Goal: Task Accomplishment & Management: Manage account settings

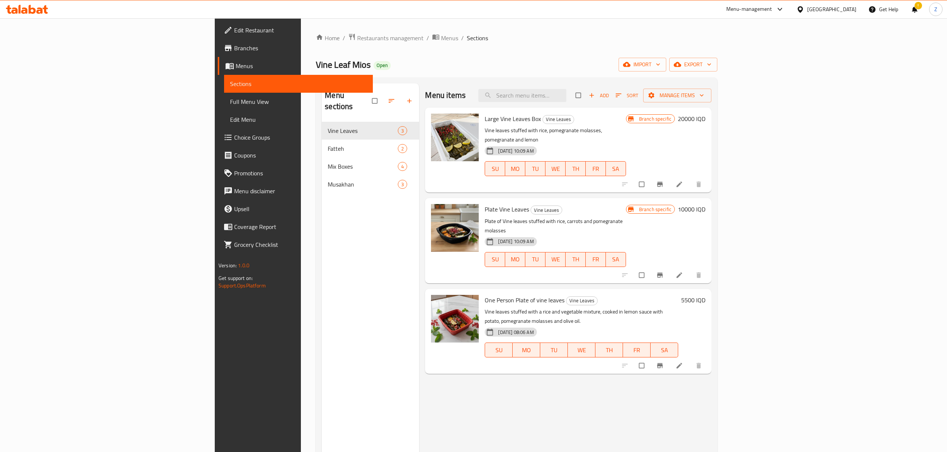
click at [357, 42] on span "Restaurants management" at bounding box center [390, 38] width 66 height 9
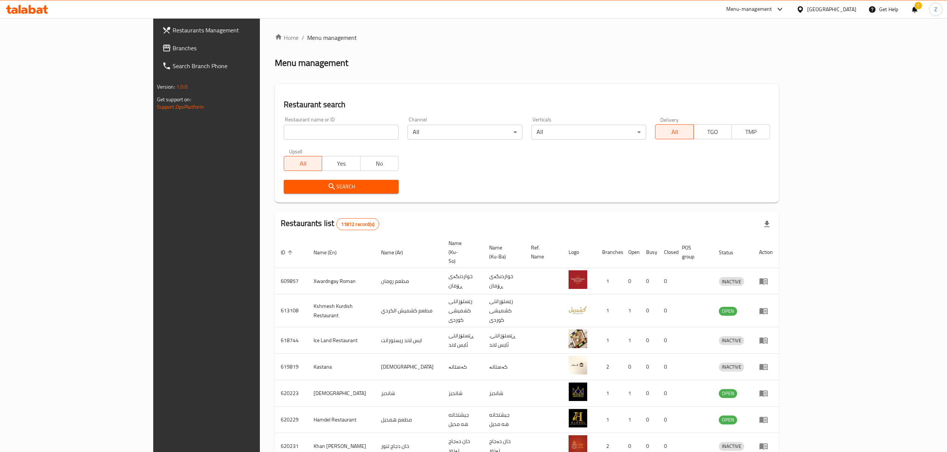
click at [294, 133] on div at bounding box center [473, 226] width 947 height 452
click at [294, 133] on input "search" at bounding box center [341, 132] width 115 height 15
type input "ئ"
type input "[PERSON_NAME]"
click button "Search" at bounding box center [341, 187] width 115 height 14
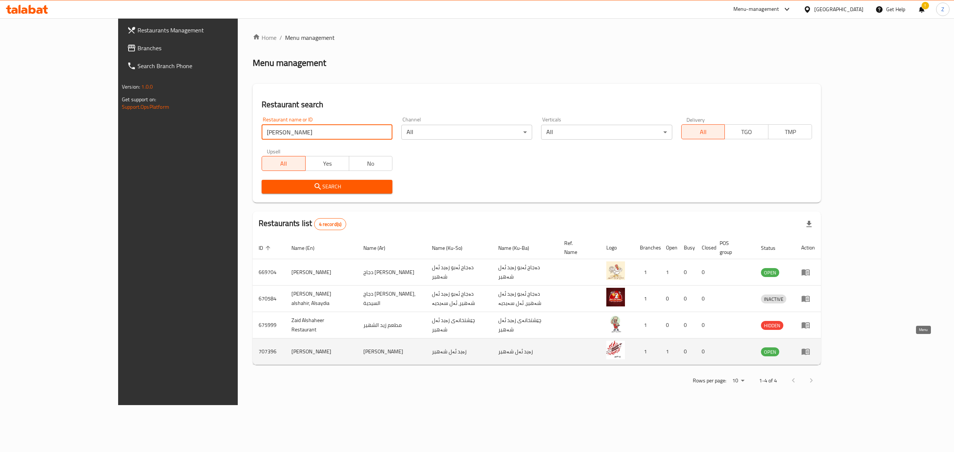
click at [815, 347] on link "enhanced table" at bounding box center [808, 351] width 14 height 9
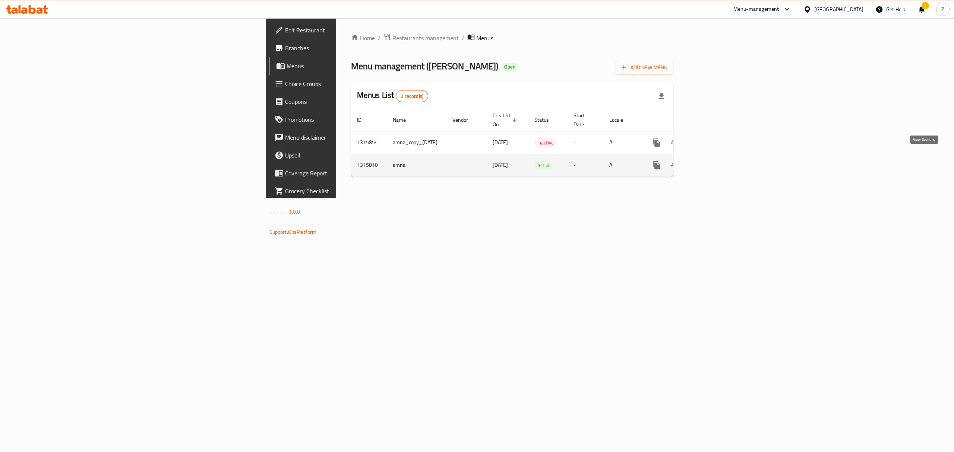
click at [715, 161] on icon "enhanced table" at bounding box center [710, 165] width 9 height 9
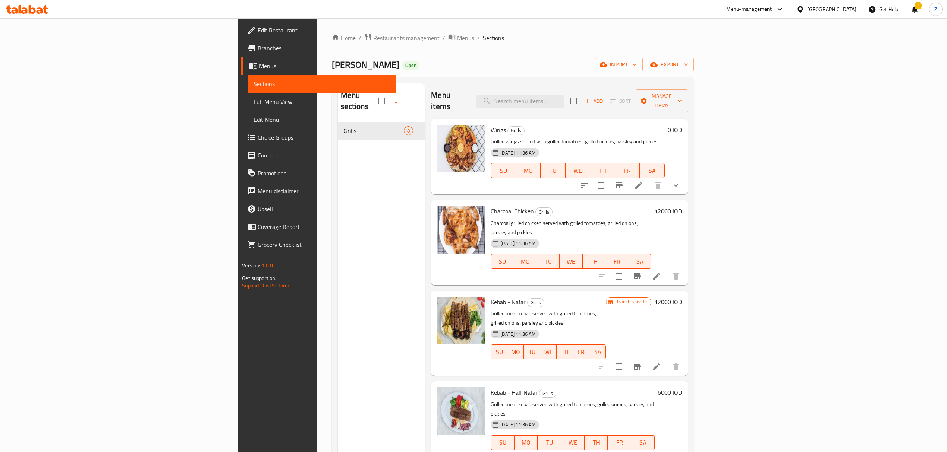
click at [258, 27] on span "Edit Restaurant" at bounding box center [324, 30] width 133 height 9
